Goal: Submit feedback/report problem

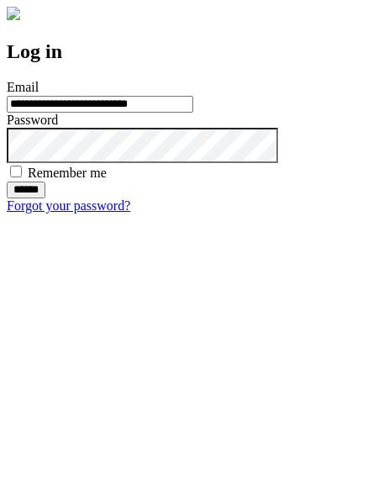
click at [45, 198] on input "******" at bounding box center [26, 189] width 39 height 17
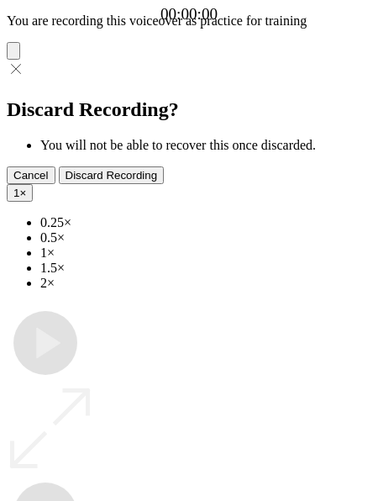
type input "**********"
